Goal: Task Accomplishment & Management: Use online tool/utility

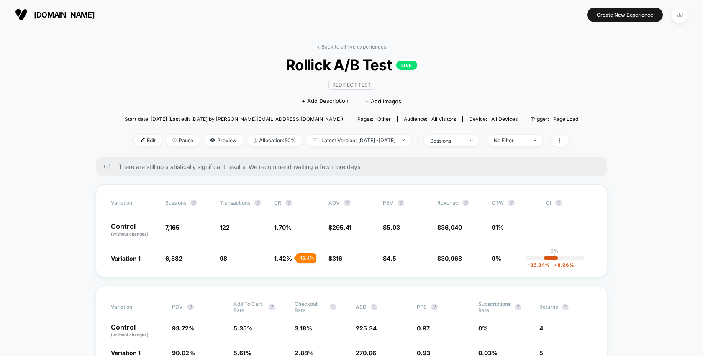
click at [350, 144] on span "Latest Version: [DATE] - [DATE]" at bounding box center [358, 140] width 105 height 11
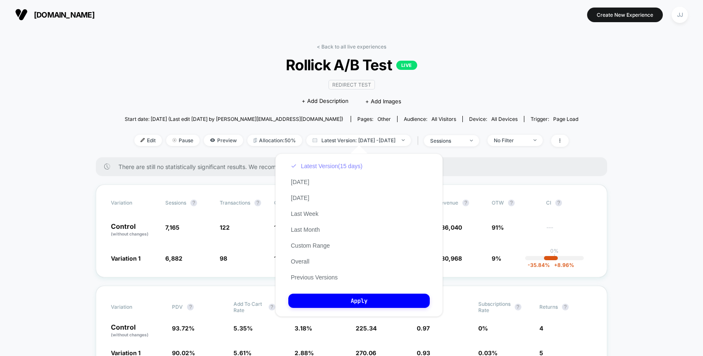
click at [314, 168] on button "Latest Version (15 days)" at bounding box center [326, 166] width 77 height 8
click at [309, 279] on button "Previous Versions" at bounding box center [314, 278] width 52 height 8
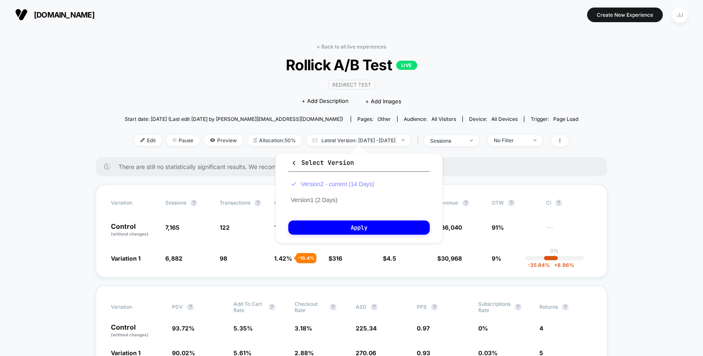
click at [350, 183] on button "Version 2 - current (14 Days)" at bounding box center [332, 184] width 88 height 8
click at [353, 232] on button "Apply" at bounding box center [359, 228] width 142 height 14
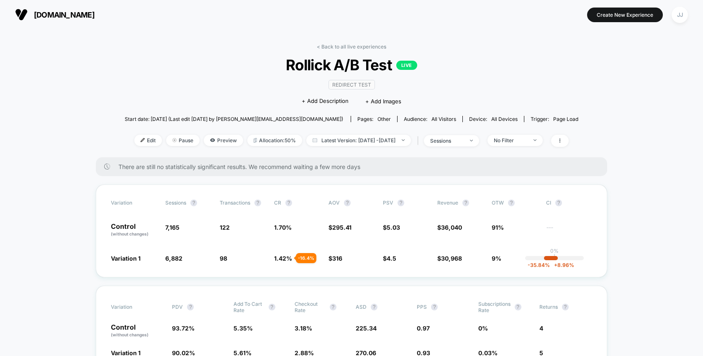
click at [534, 143] on span "No Filter" at bounding box center [515, 140] width 55 height 11
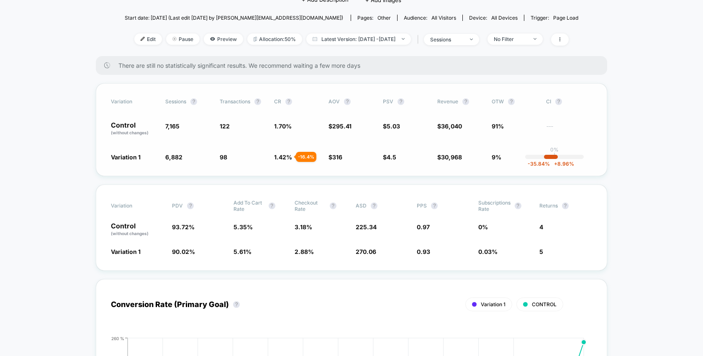
scroll to position [2, 0]
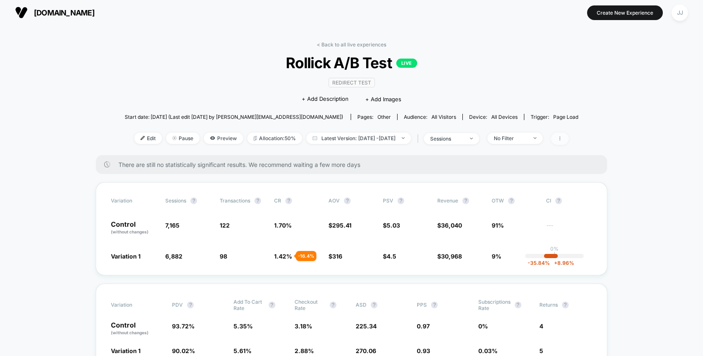
click at [569, 136] on span at bounding box center [560, 139] width 18 height 12
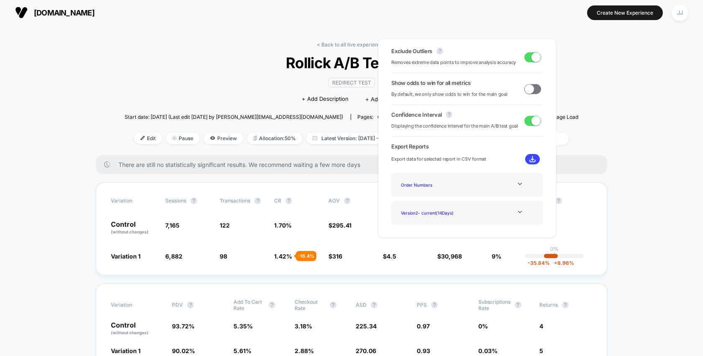
click at [533, 89] on span at bounding box center [533, 89] width 17 height 10
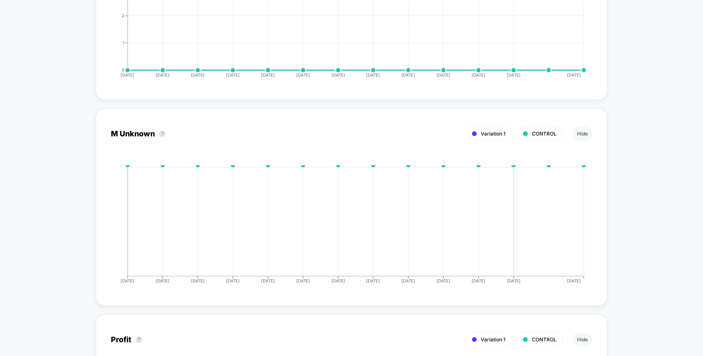
scroll to position [3437, 0]
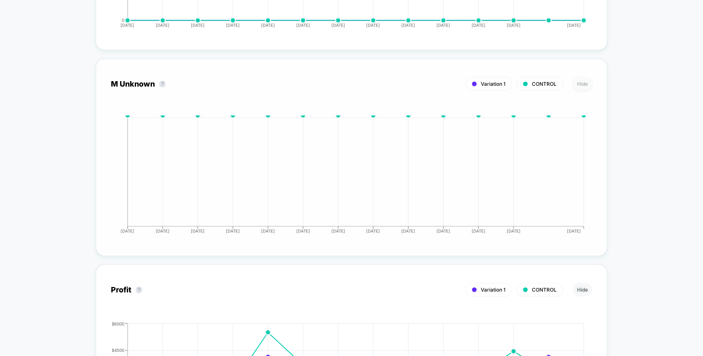
click at [577, 84] on button "Hide" at bounding box center [582, 84] width 19 height 14
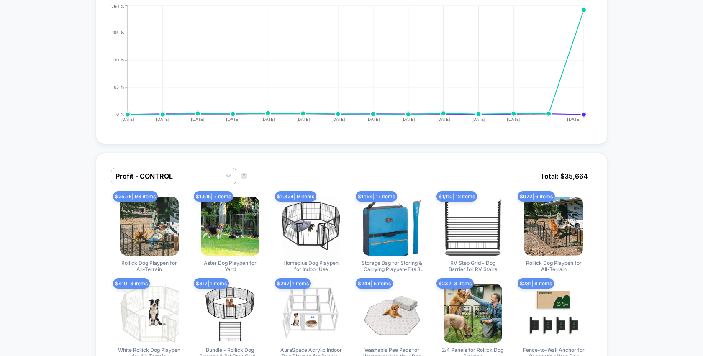
scroll to position [0, 0]
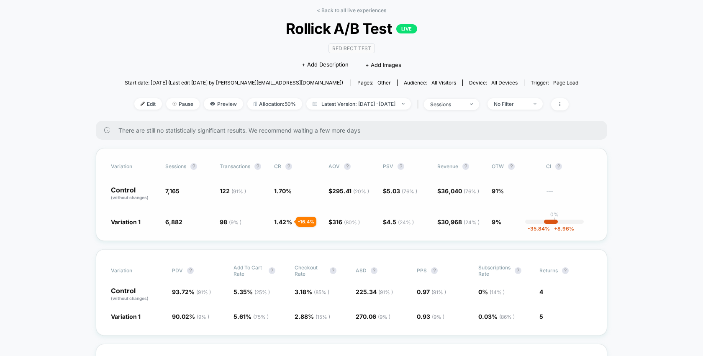
scroll to position [130, 0]
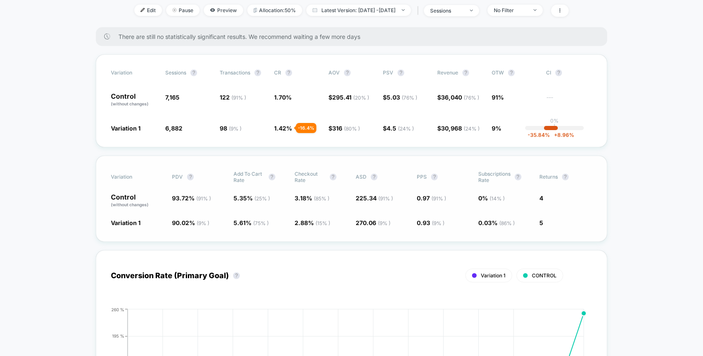
click at [606, 186] on div "Variation PDV ? Add To Cart Rate ? Checkout Rate ? ASD ? PPS ? Subscriptions Ra…" at bounding box center [352, 199] width 512 height 86
click at [342, 13] on span "Latest Version: [DATE] - [DATE]" at bounding box center [358, 10] width 105 height 11
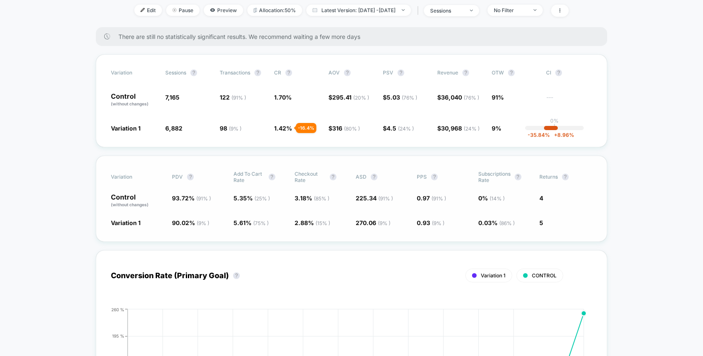
click at [553, 215] on div "Variation PDV ? Add To Cart Rate ? Checkout Rate ? ASD ? PPS ? Subscriptions Ra…" at bounding box center [352, 199] width 512 height 86
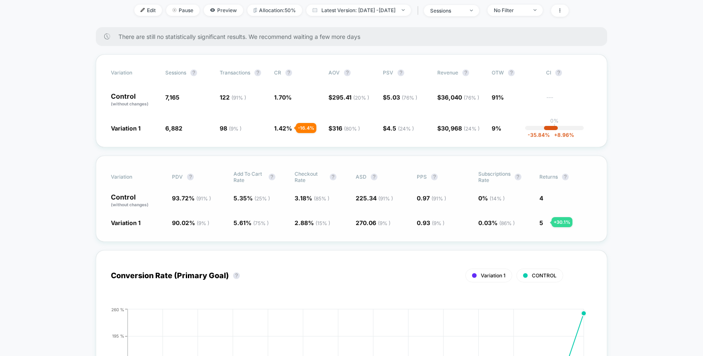
click at [542, 222] on span "5" at bounding box center [542, 222] width 4 height 7
click at [486, 277] on span "Variation 1" at bounding box center [493, 276] width 25 height 6
click at [536, 275] on span "CONTROL" at bounding box center [544, 276] width 25 height 6
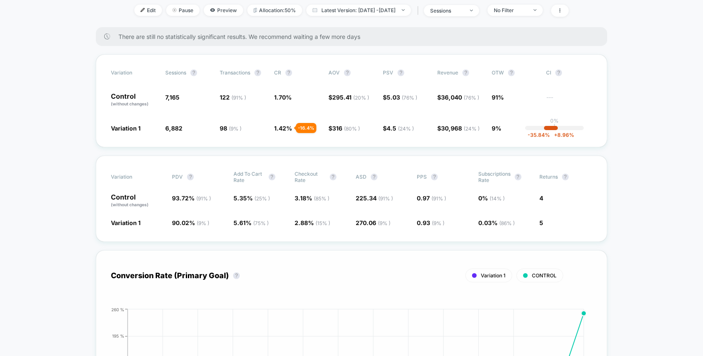
click at [486, 276] on span "Variation 1" at bounding box center [493, 276] width 25 height 6
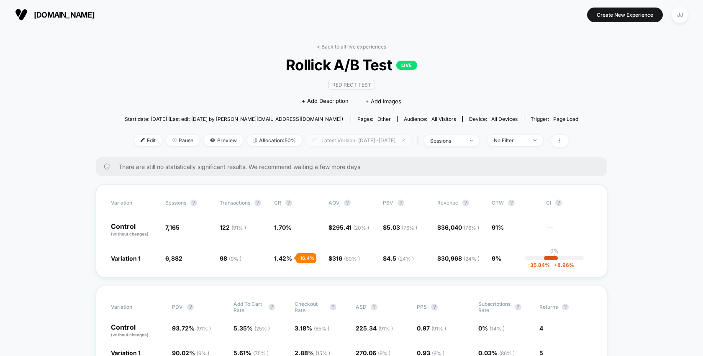
click at [382, 136] on span "Latest Version: [DATE] - [DATE]" at bounding box center [358, 140] width 105 height 11
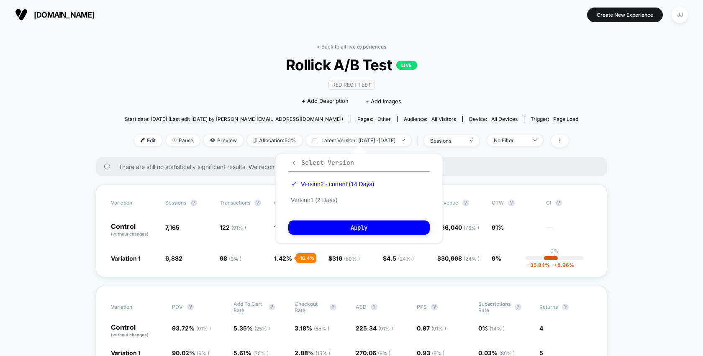
click at [295, 164] on icon "button" at bounding box center [294, 163] width 6 height 6
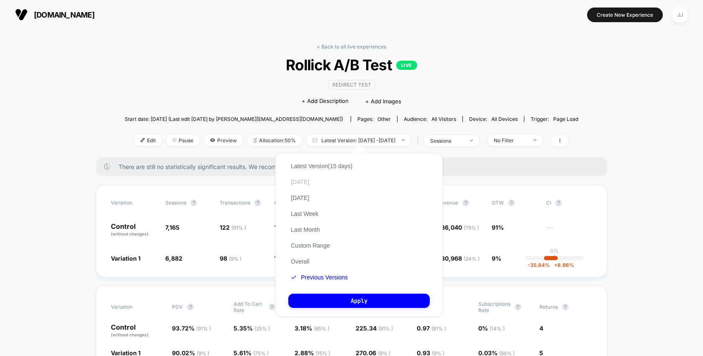
click at [302, 182] on button "[DATE]" at bounding box center [299, 182] width 23 height 8
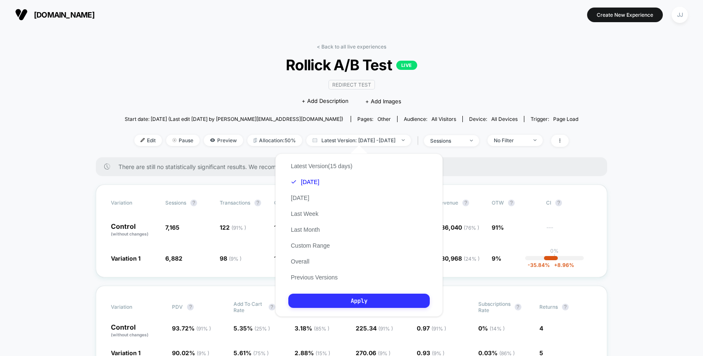
click at [372, 306] on button "Apply" at bounding box center [359, 301] width 142 height 14
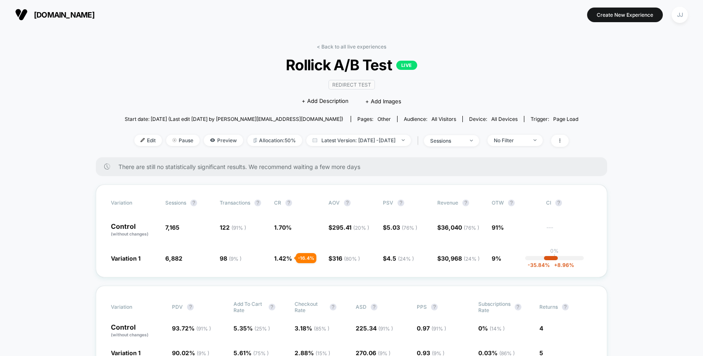
scroll to position [151, 0]
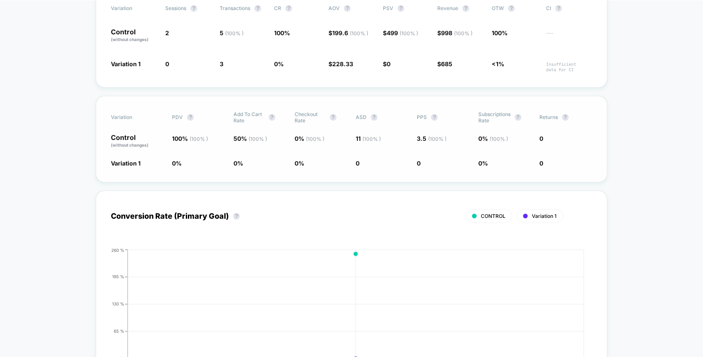
scroll to position [68, 0]
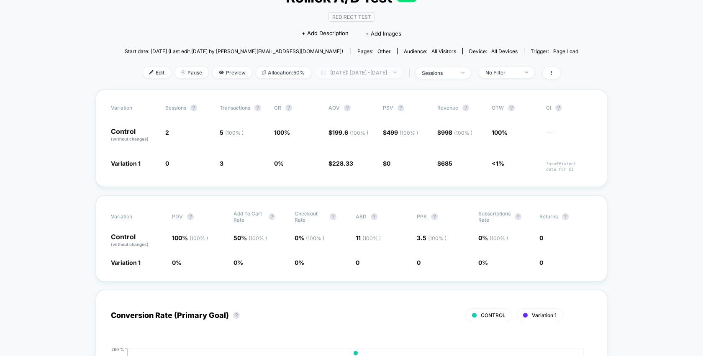
click at [351, 67] on span "[DATE]: [DATE] - [DATE]" at bounding box center [358, 72] width 87 height 11
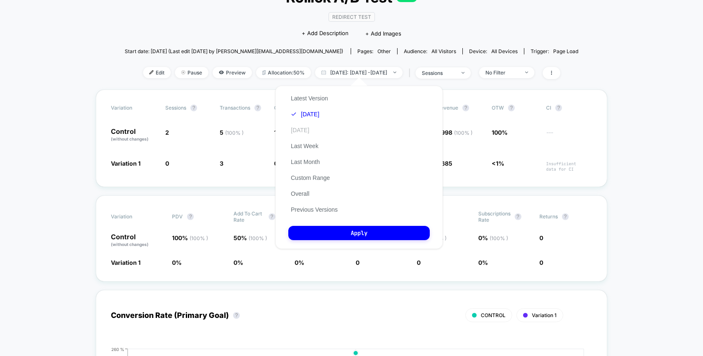
click at [300, 127] on button "[DATE]" at bounding box center [299, 130] width 23 height 8
click at [347, 227] on button "Apply" at bounding box center [359, 233] width 142 height 14
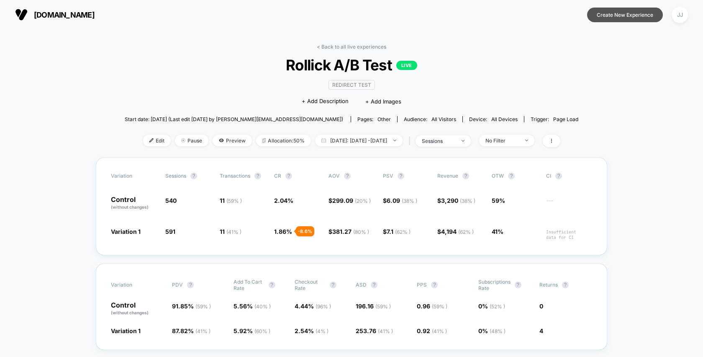
click at [619, 18] on button "Create New Experience" at bounding box center [625, 15] width 76 height 15
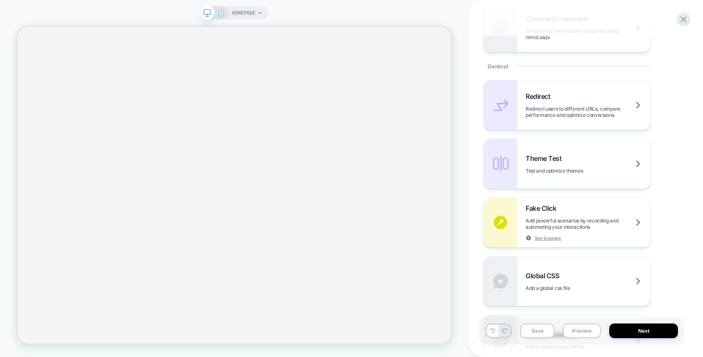
scroll to position [320, 0]
click at [575, 159] on div "Theme Test Test and optimize themes" at bounding box center [588, 163] width 125 height 20
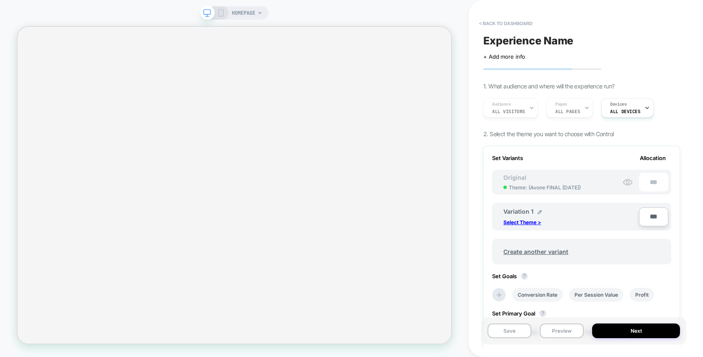
scroll to position [0, 1]
click at [521, 223] on p "Select Theme >" at bounding box center [523, 222] width 38 height 6
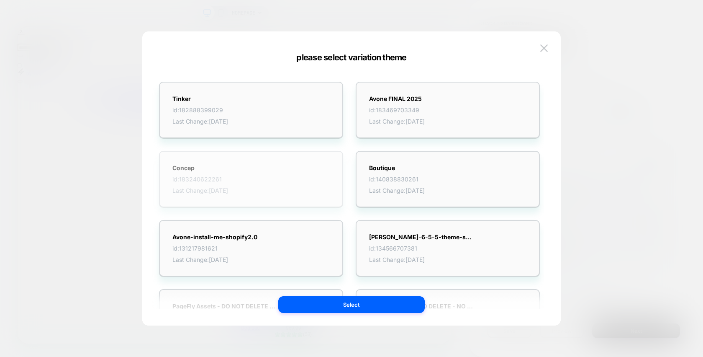
scroll to position [0, 0]
click at [250, 176] on div "Concep id: 183240622261 Last Change: [DATE]" at bounding box center [251, 179] width 184 height 57
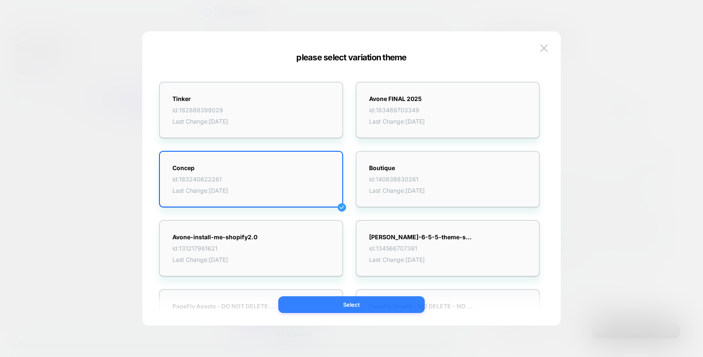
click at [389, 304] on button "Select" at bounding box center [351, 304] width 147 height 17
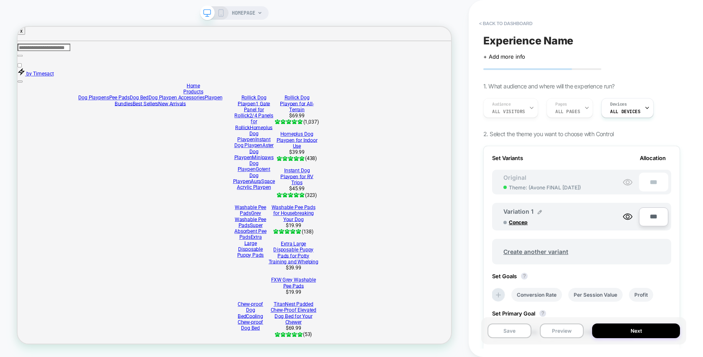
click at [257, 8] on div "HOMEPAGE" at bounding box center [247, 12] width 31 height 13
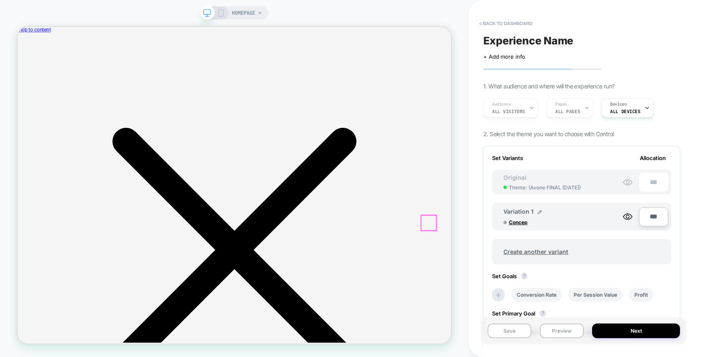
click at [262, 11] on icon at bounding box center [259, 12] width 5 height 5
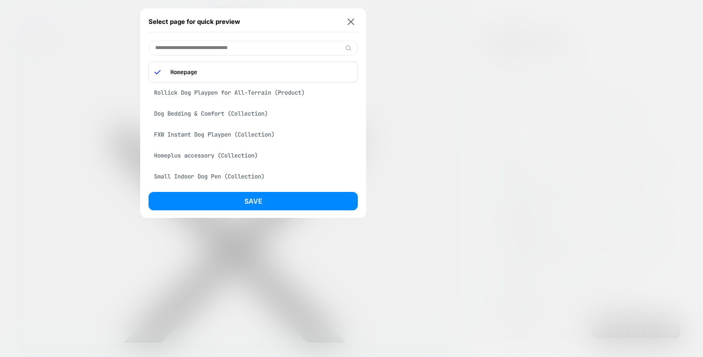
click at [257, 90] on div "Rollick Dog Playpen for All-Terrain (Product)" at bounding box center [253, 93] width 209 height 16
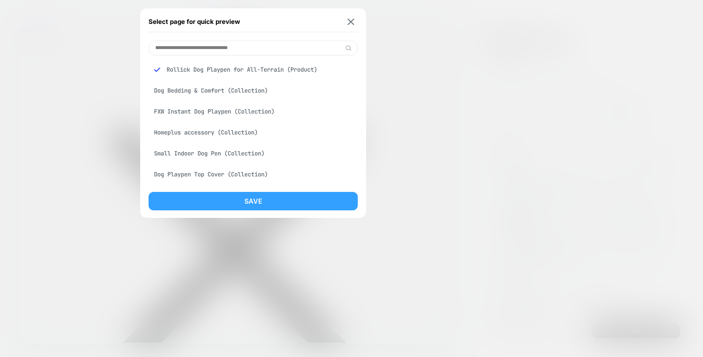
click at [248, 198] on button "Save" at bounding box center [253, 201] width 209 height 18
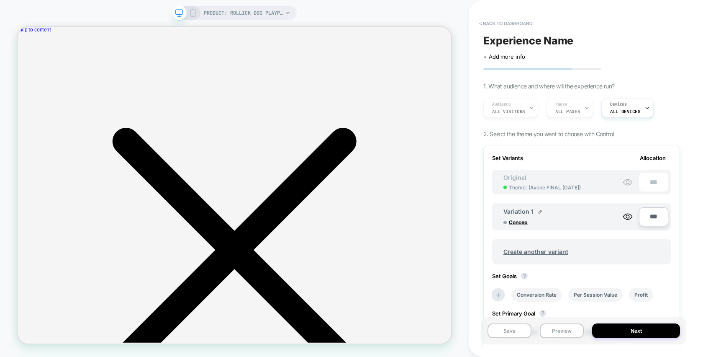
click at [584, 106] on div "Audience All Visitors Pages ALL PAGES Devices ALL DEVICES" at bounding box center [577, 108] width 197 height 28
click at [582, 111] on div "Audience All Visitors Pages ALL PAGES Devices ALL DEVICES" at bounding box center [577, 108] width 197 height 28
click at [583, 105] on div "Audience All Visitors Pages ALL PAGES Devices ALL DEVICES" at bounding box center [577, 108] width 197 height 28
click at [530, 108] on div "Audience All Visitors Pages ALL PAGES Devices ALL DEVICES" at bounding box center [577, 108] width 197 height 28
click at [531, 106] on div "Audience All Visitors Pages ALL PAGES Devices ALL DEVICES" at bounding box center [577, 108] width 197 height 28
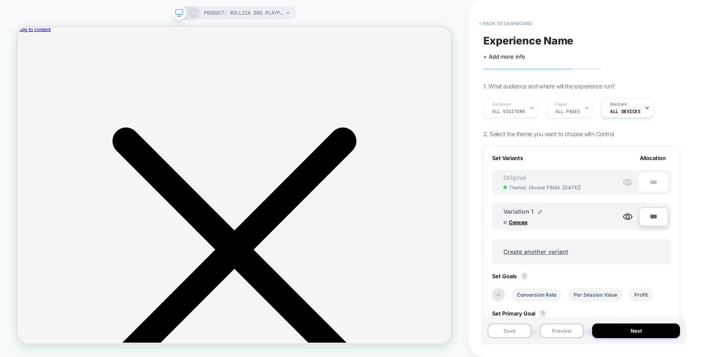
click at [531, 106] on div "Audience All Visitors Pages ALL PAGES Devices ALL DEVICES" at bounding box center [577, 108] width 197 height 28
click at [632, 106] on div "Devices ALL DEVICES" at bounding box center [625, 107] width 47 height 19
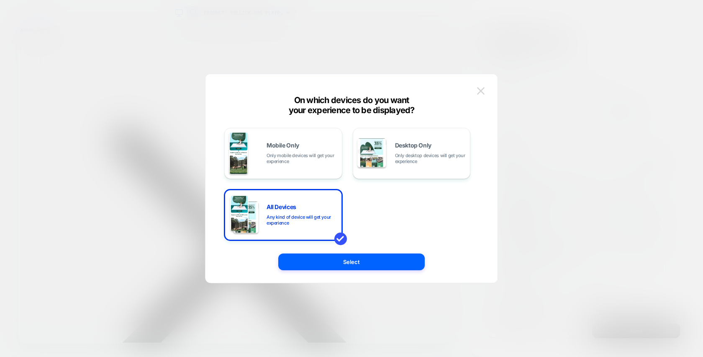
click at [481, 90] on img at bounding box center [481, 90] width 8 height 7
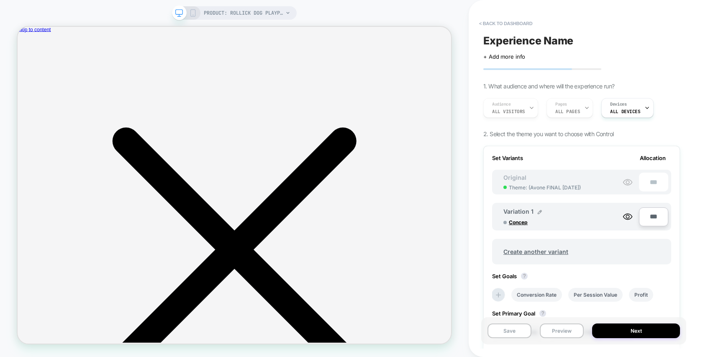
drag, startPoint x: 589, startPoint y: 110, endPoint x: 558, endPoint y: 117, distance: 31.3
click at [589, 111] on div "Audience All Visitors Pages ALL PAGES Devices ALL DEVICES" at bounding box center [577, 108] width 197 height 28
click at [559, 111] on div "Audience All Visitors Pages ALL PAGES Devices ALL DEVICES" at bounding box center [577, 108] width 197 height 28
click at [571, 115] on div "Audience All Visitors Pages ALL PAGES Devices ALL DEVICES" at bounding box center [577, 108] width 197 height 28
click at [573, 110] on div "Audience All Visitors Pages ALL PAGES Devices ALL DEVICES" at bounding box center [577, 108] width 197 height 28
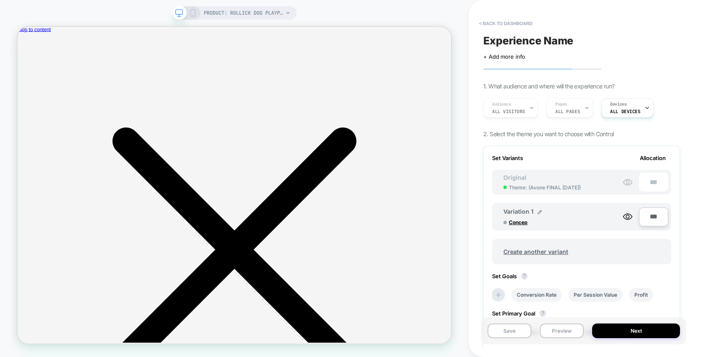
click at [573, 110] on div "Audience All Visitors Pages ALL PAGES Devices ALL DEVICES" at bounding box center [577, 108] width 197 height 28
click at [577, 113] on div "Audience All Visitors Pages ALL PAGES Devices ALL DEVICES" at bounding box center [577, 108] width 197 height 28
click at [286, 12] on icon at bounding box center [288, 12] width 5 height 5
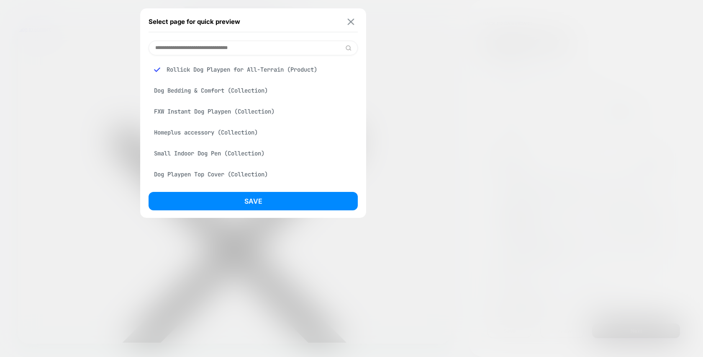
click at [350, 20] on img at bounding box center [351, 21] width 7 height 6
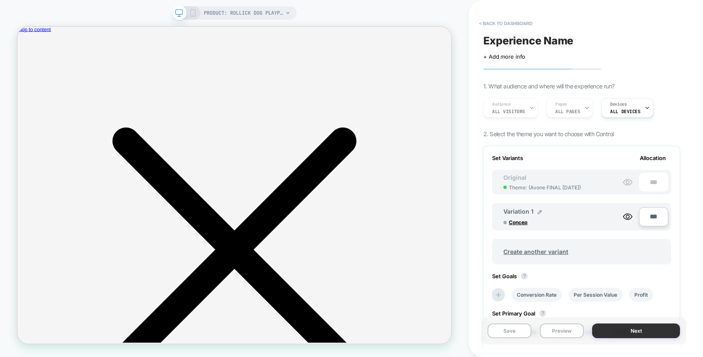
click at [628, 329] on button "Next" at bounding box center [636, 330] width 88 height 15
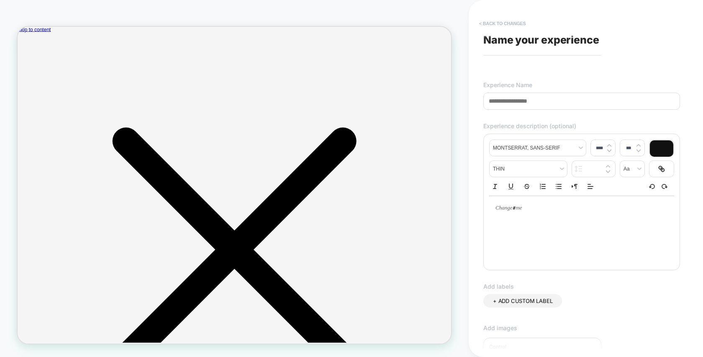
click at [508, 24] on button "< Back to changes" at bounding box center [502, 23] width 55 height 13
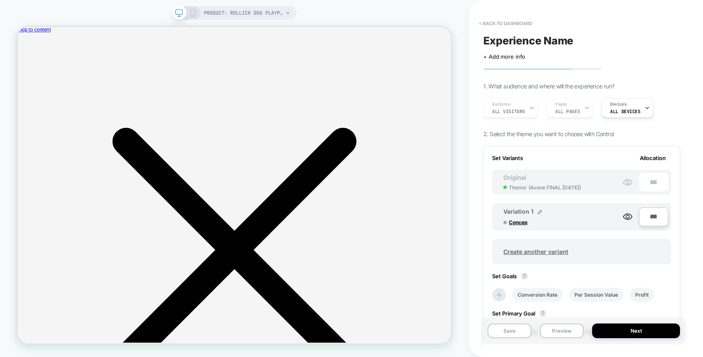
scroll to position [0, 1]
click at [261, 9] on span "PRODUCT: Rollick Dog Playpen for All-Terrain" at bounding box center [244, 12] width 80 height 13
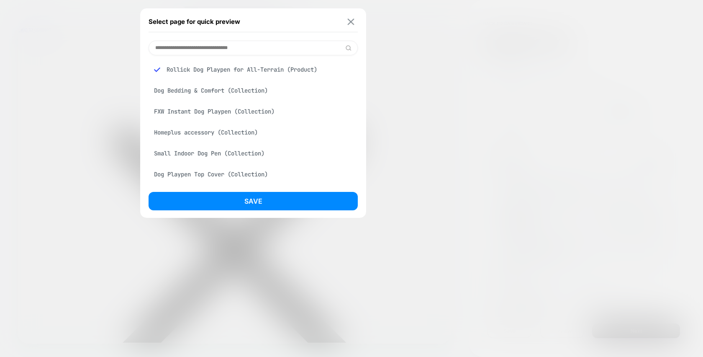
click at [351, 20] on img at bounding box center [351, 21] width 7 height 6
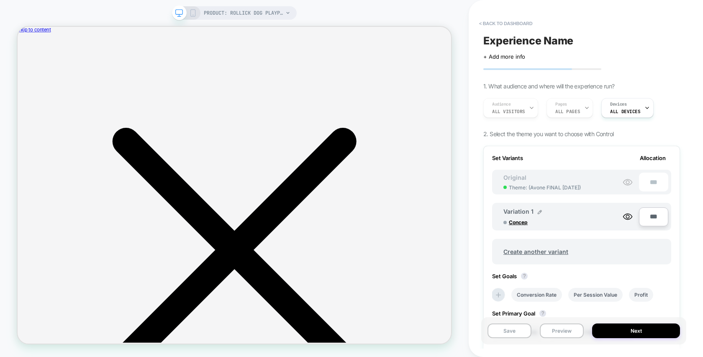
click at [662, 19] on span "< back to dashboard" at bounding box center [577, 23] width 205 height 13
